Goal: Information Seeking & Learning: Learn about a topic

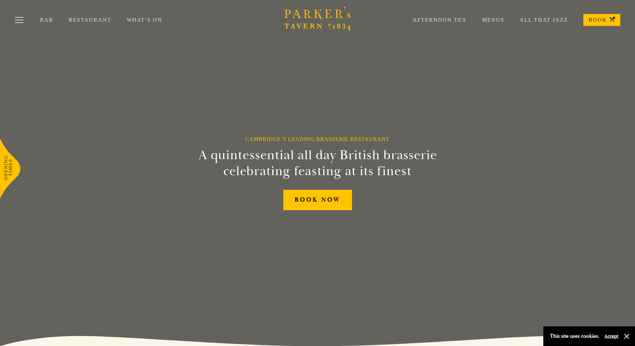
click at [497, 17] on link "Menus" at bounding box center [486, 20] width 38 height 7
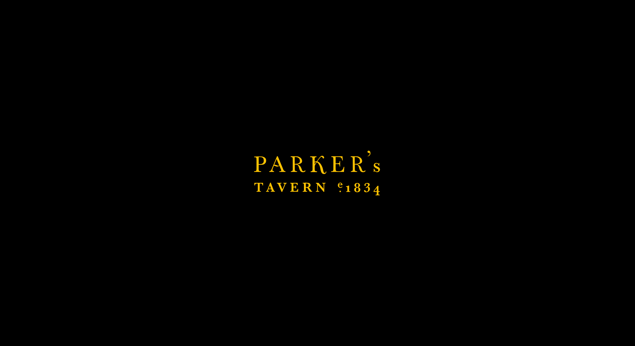
scroll to position [329, 0]
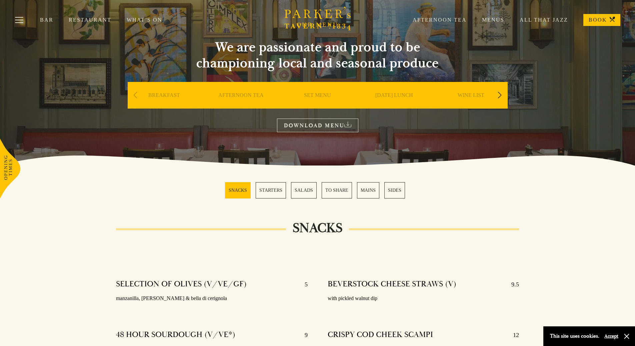
scroll to position [33, 0]
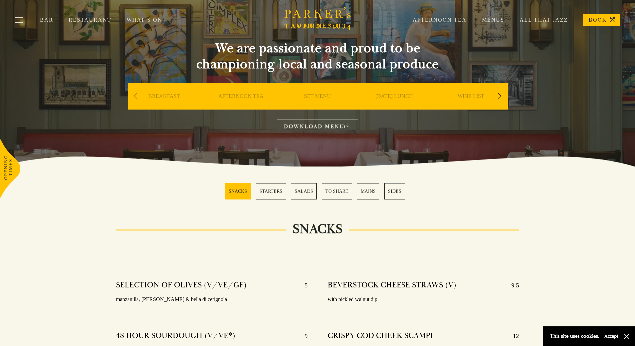
click at [500, 97] on div "Next slide" at bounding box center [499, 96] width 9 height 15
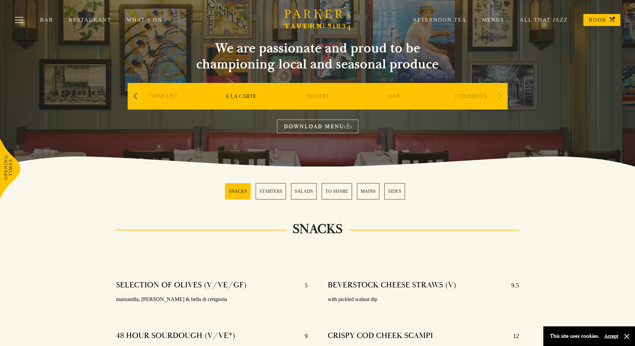
click at [500, 96] on div "Next slide" at bounding box center [499, 96] width 9 height 15
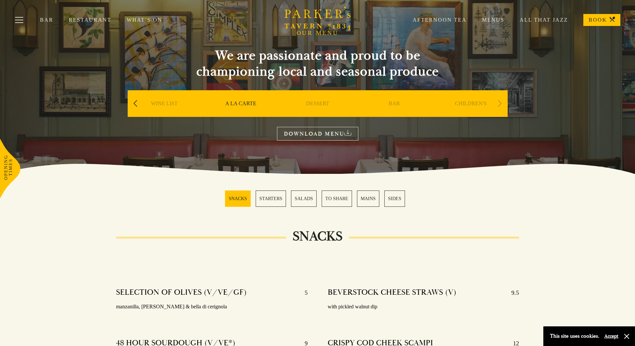
scroll to position [0, 0]
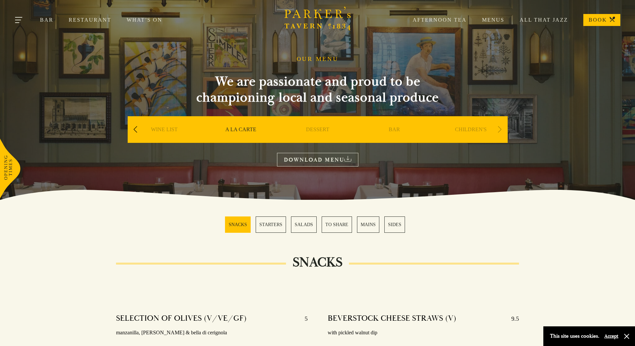
click at [16, 22] on span "Toggle navigation" at bounding box center [17, 22] width 4 height 1
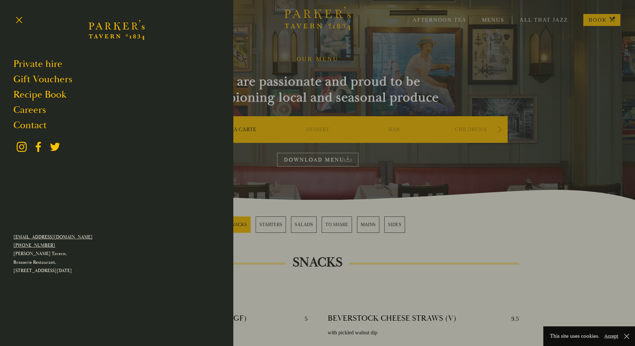
click at [367, 31] on div at bounding box center [317, 173] width 635 height 346
